Goal: Task Accomplishment & Management: Manage account settings

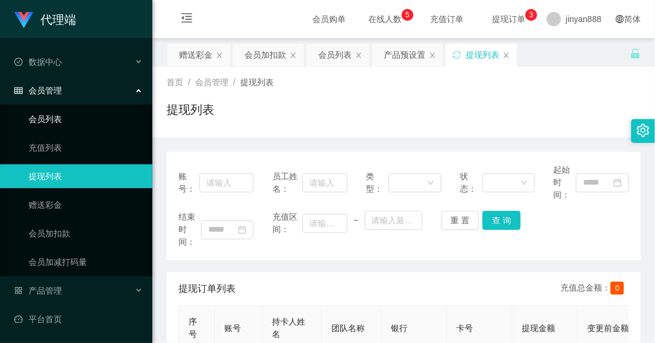
click at [71, 120] on link "会员列表" at bounding box center [86, 119] width 114 height 24
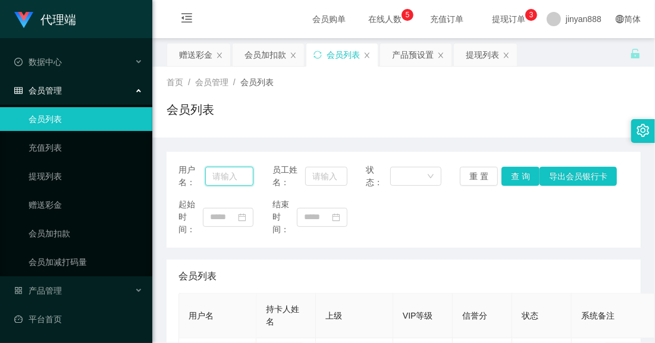
click at [239, 174] on input "text" at bounding box center [229, 176] width 48 height 19
click at [200, 60] on div "赠送彩金" at bounding box center [195, 54] width 33 height 23
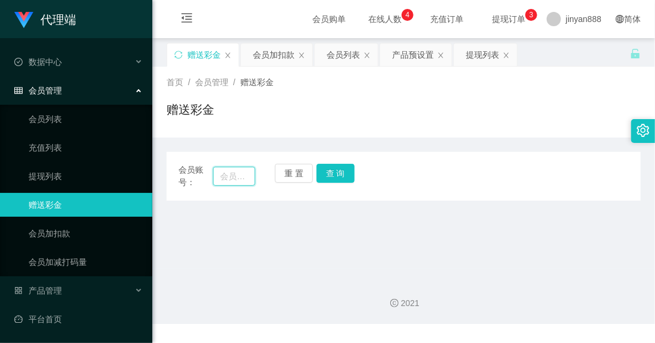
click at [243, 170] on input "text" at bounding box center [234, 176] width 42 height 19
type input "1890"
click at [333, 180] on button "查 询" at bounding box center [336, 173] width 38 height 19
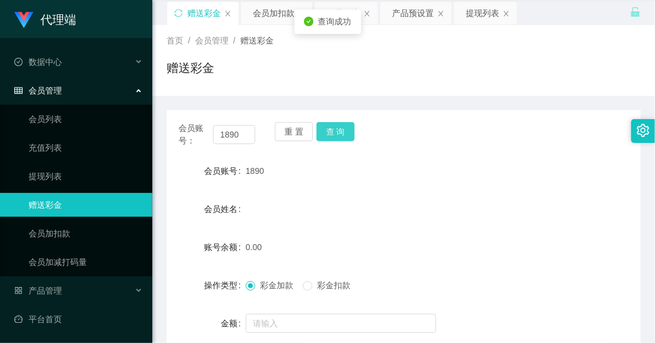
scroll to position [79, 0]
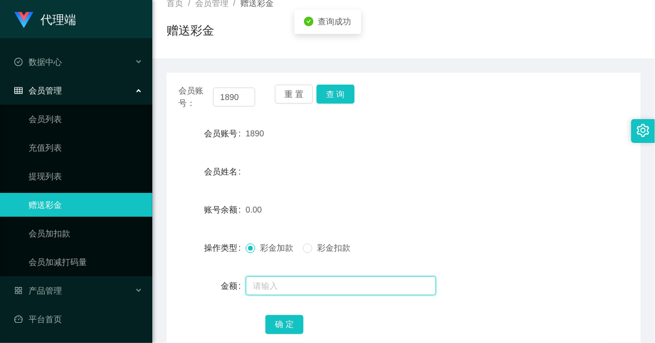
click at [291, 292] on input "text" at bounding box center [341, 285] width 190 height 19
type input "150"
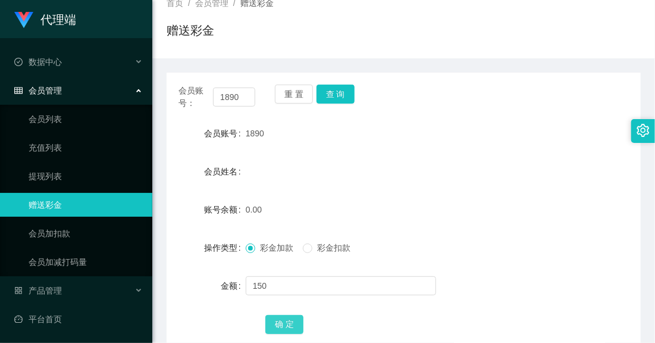
click at [291, 318] on button "确 定" at bounding box center [284, 324] width 38 height 19
click at [332, 96] on button "查 询" at bounding box center [336, 94] width 38 height 19
click at [344, 92] on button "查 询" at bounding box center [336, 94] width 38 height 19
drag, startPoint x: 248, startPoint y: 94, endPoint x: 81, endPoint y: 43, distance: 174.4
click at [81, 43] on section "代理端 数据中心 会员管理 会员列表 充值列表 提现列表 赠送彩金 会员加扣款 会员加减打码量 产品管理 平台首页 保存配置 重置配置 整体风格设置 主题色 …" at bounding box center [327, 169] width 655 height 496
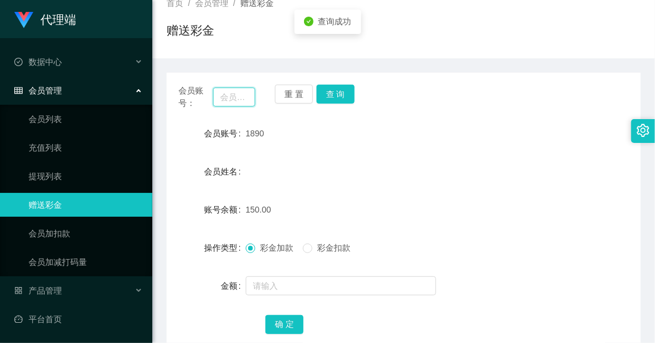
type input "c"
drag, startPoint x: 243, startPoint y: 96, endPoint x: 168, endPoint y: 74, distance: 78.0
click at [170, 76] on div "会员账号： 重 置 查 询 会员账号 1890 会员姓名 账号余额 150.00 操作类型 彩金加款 彩金扣款 金额 确 定" at bounding box center [404, 217] width 474 height 289
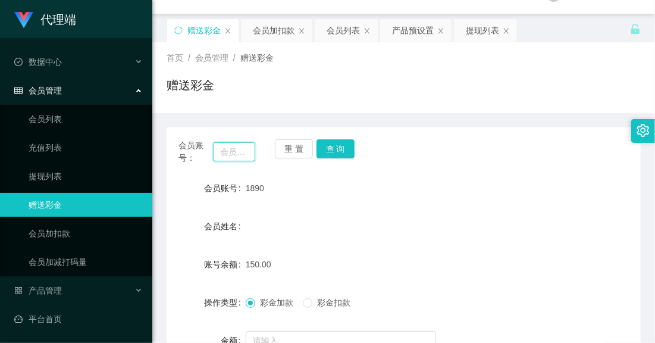
scroll to position [0, 0]
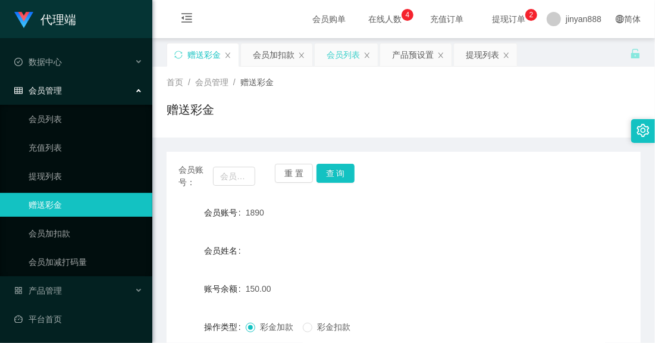
click at [338, 52] on div "会员列表" at bounding box center [343, 54] width 33 height 23
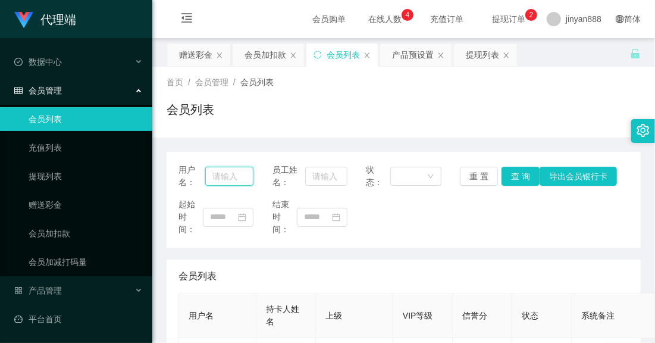
click at [235, 174] on input "text" at bounding box center [229, 176] width 48 height 19
paste input "1890"
type input "1890"
click at [517, 176] on button "查 询" at bounding box center [521, 176] width 38 height 19
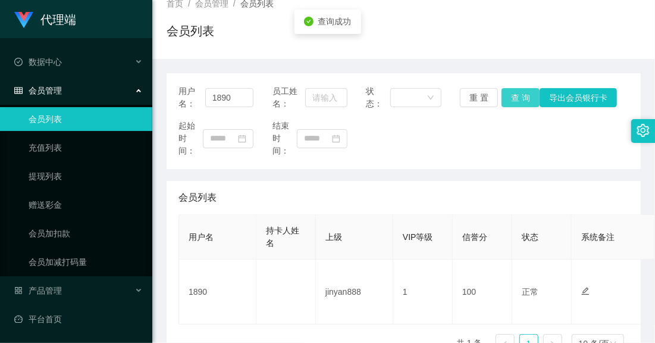
scroll to position [155, 0]
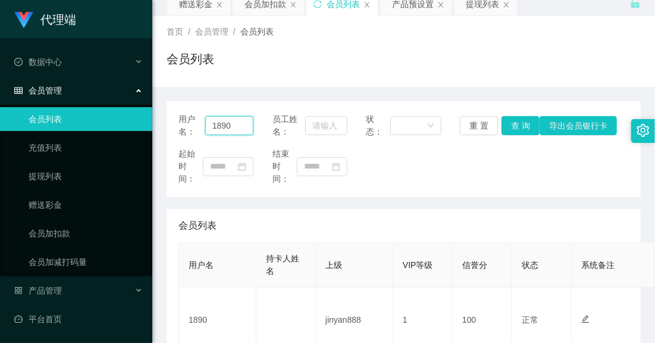
drag, startPoint x: 221, startPoint y: 20, endPoint x: 188, endPoint y: 7, distance: 35.6
click at [188, 7] on section "会员购单 在线人数 0 1 2 3 4 5 6 7 8 9 0 1 2 3 4 5 6 7 8 9 0 1 2 3 4 5 6 7 8 9 充值订单 提现订单…" at bounding box center [403, 197] width 503 height 496
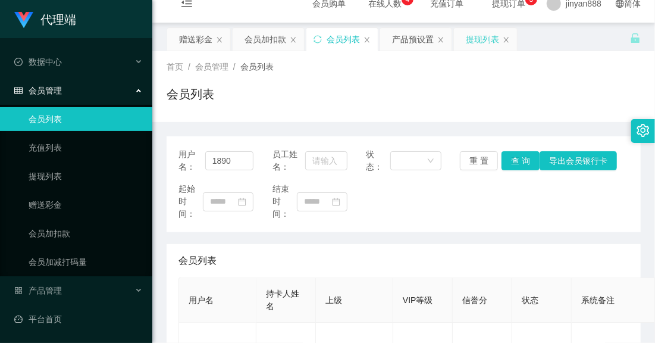
click at [471, 39] on div "提现列表" at bounding box center [482, 39] width 33 height 23
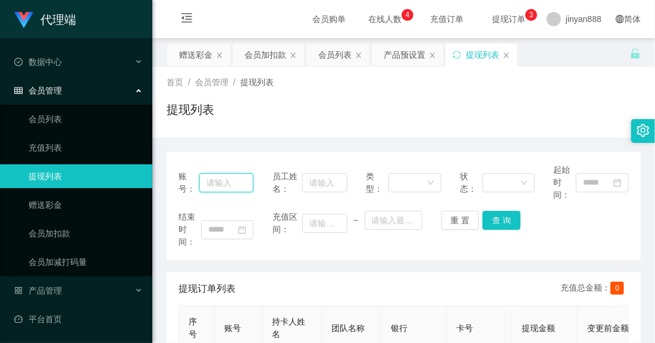
click at [217, 188] on input "text" at bounding box center [226, 182] width 54 height 19
paste input "1890"
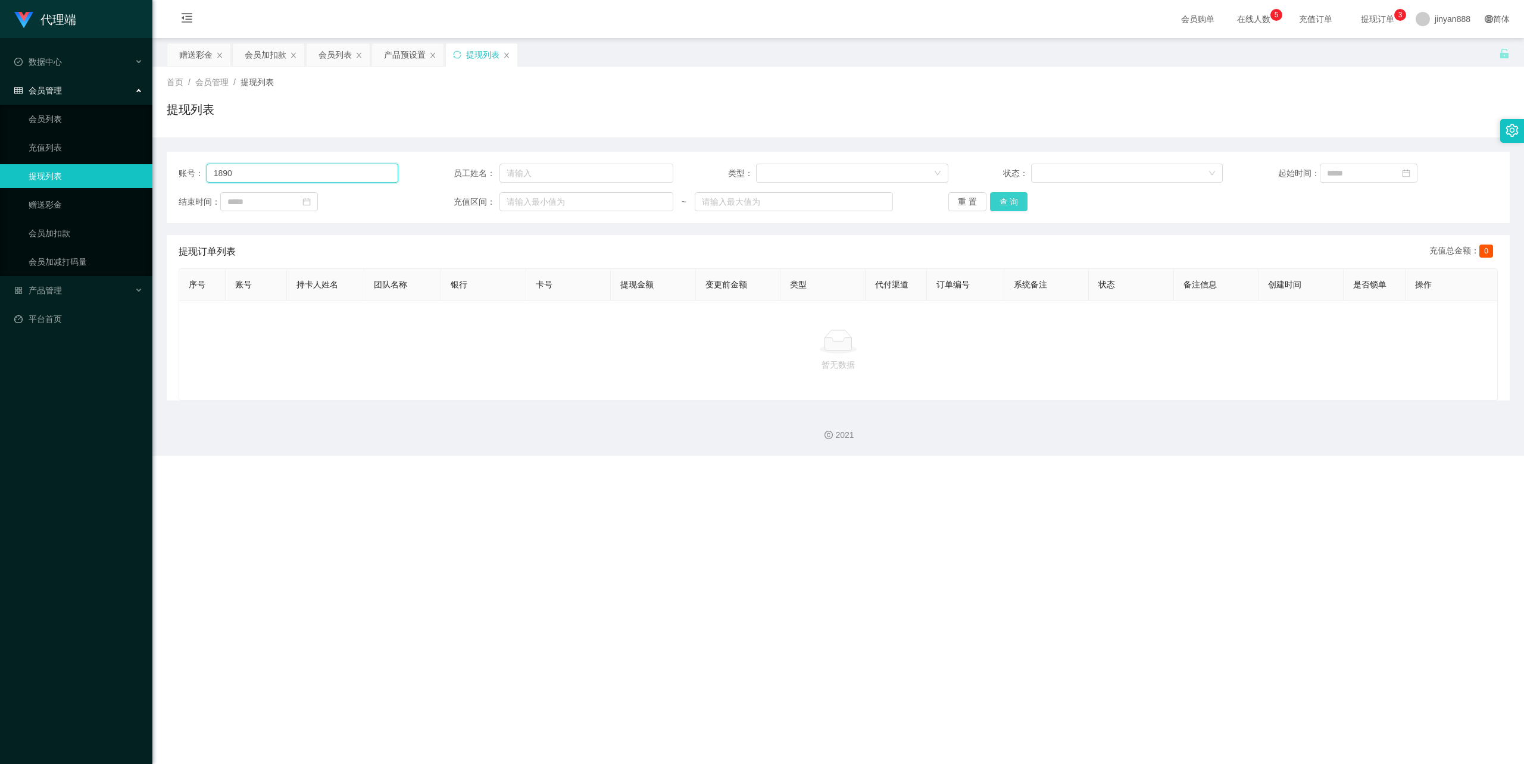
type input "1890"
click at [655, 204] on button "查 询" at bounding box center [1009, 201] width 38 height 19
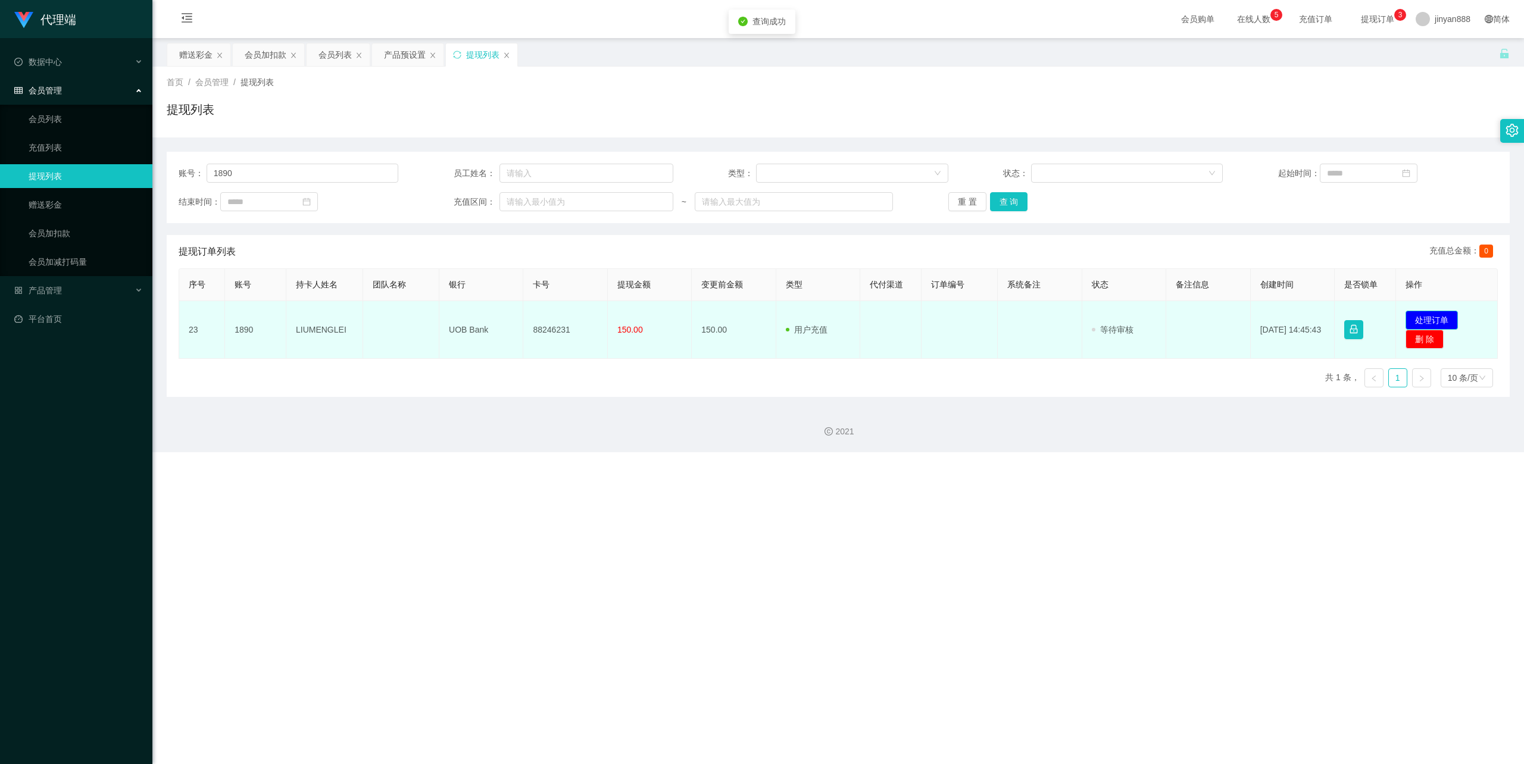
click at [655, 317] on button "处理订单" at bounding box center [1431, 320] width 52 height 19
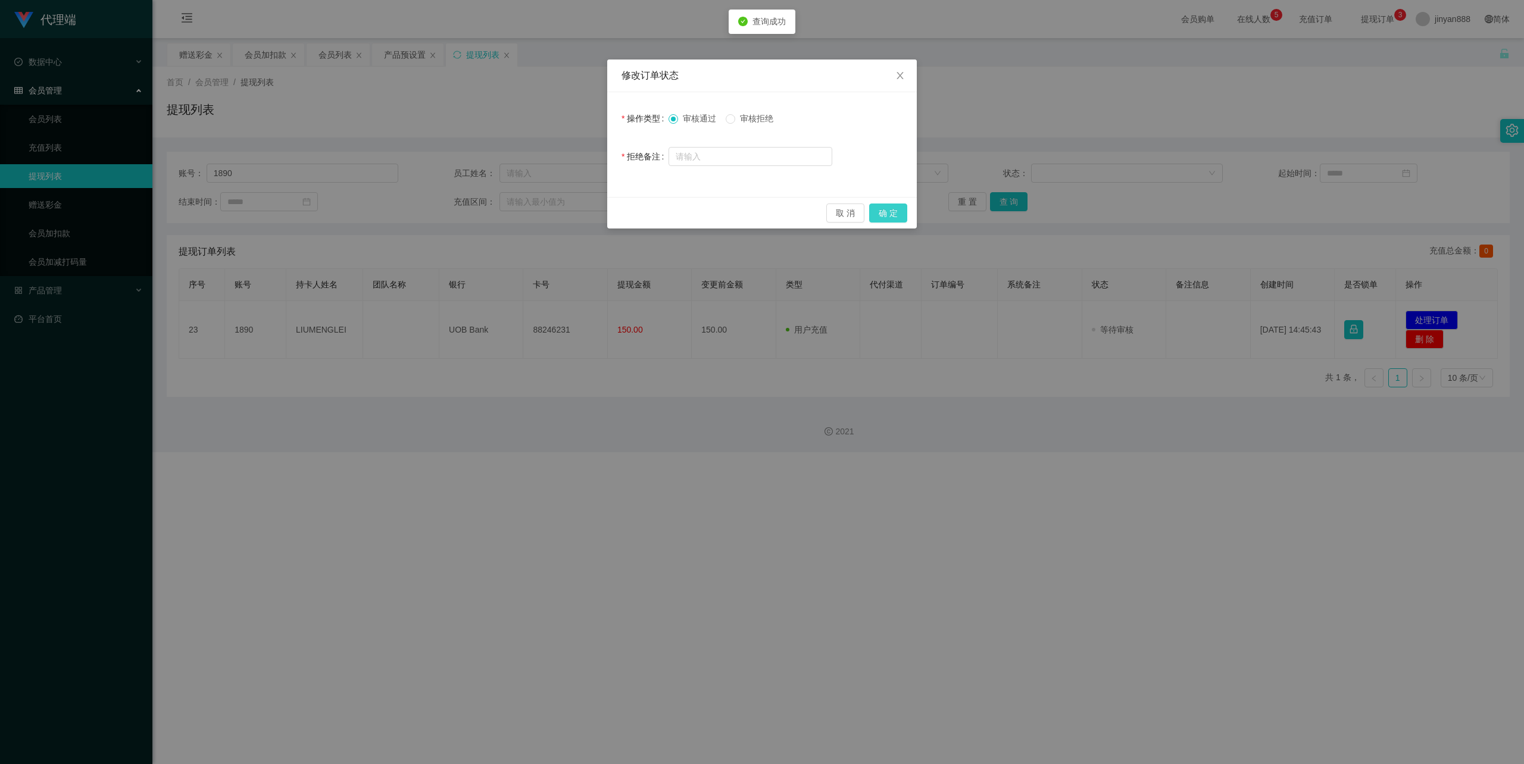
click at [655, 208] on button "确 定" at bounding box center [888, 213] width 38 height 19
